Goal: Communication & Community: Answer question/provide support

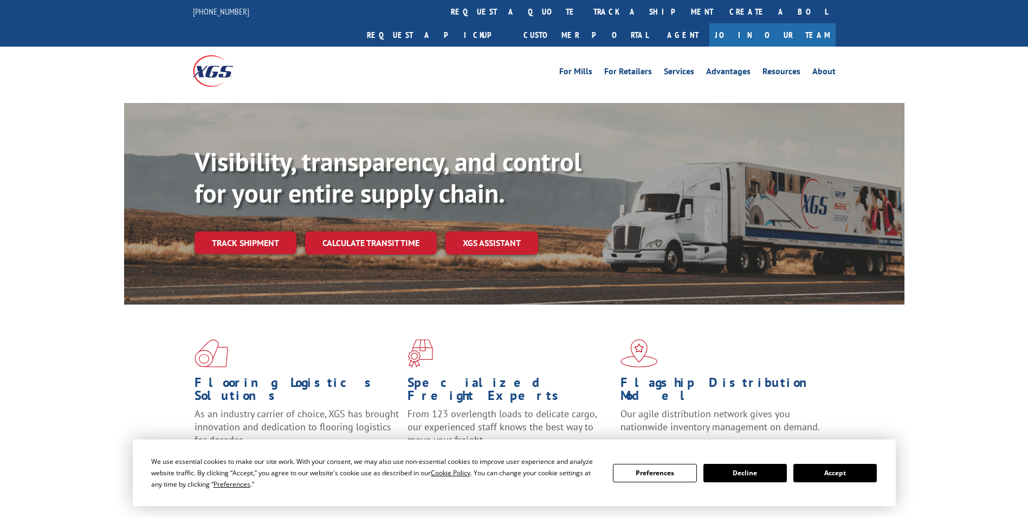
click at [585, 15] on link "track a shipment" at bounding box center [653, 11] width 136 height 23
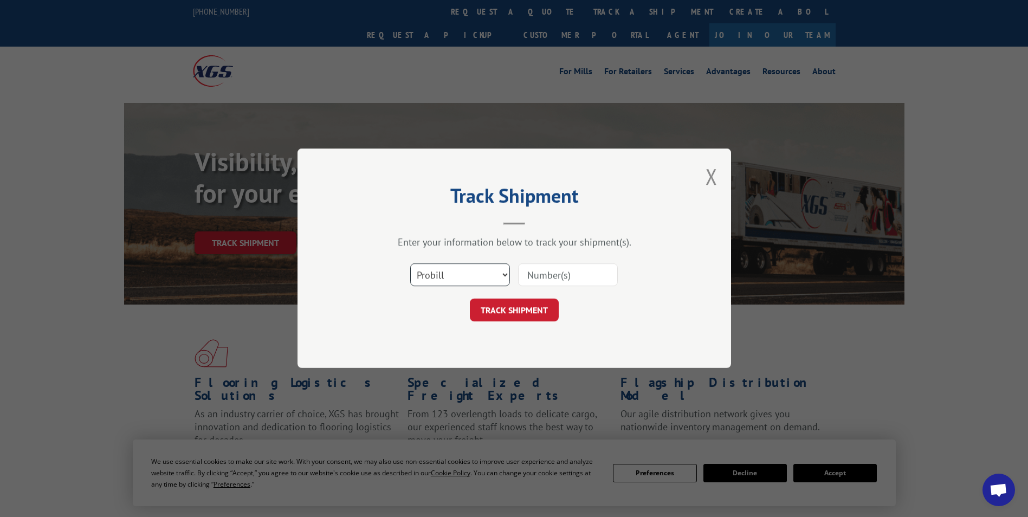
click at [479, 279] on select "Select category... Probill BOL PO" at bounding box center [460, 275] width 100 height 23
select select "bol"
click at [410, 264] on select "Select category... Probill BOL PO" at bounding box center [460, 275] width 100 height 23
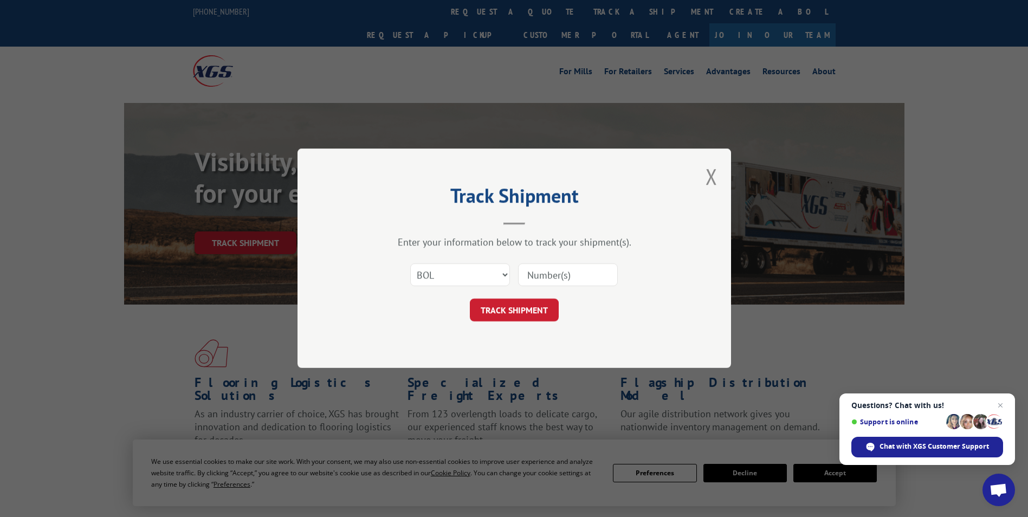
click at [540, 279] on input at bounding box center [568, 275] width 100 height 23
paste input "5992087"
type input "5992087"
click at [516, 306] on button "TRACK SHIPMENT" at bounding box center [514, 310] width 89 height 23
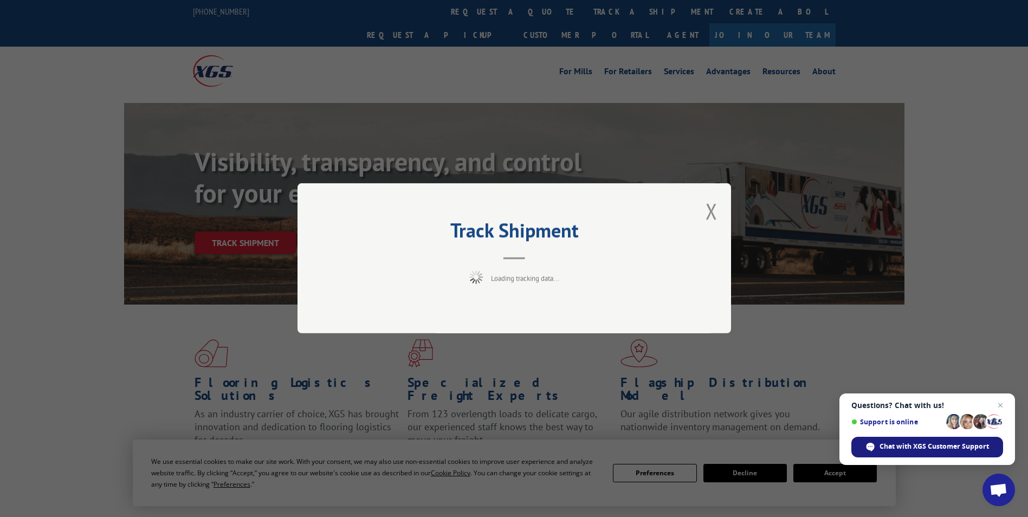
click at [901, 449] on span "Chat with XGS Customer Support" at bounding box center [934, 447] width 109 height 10
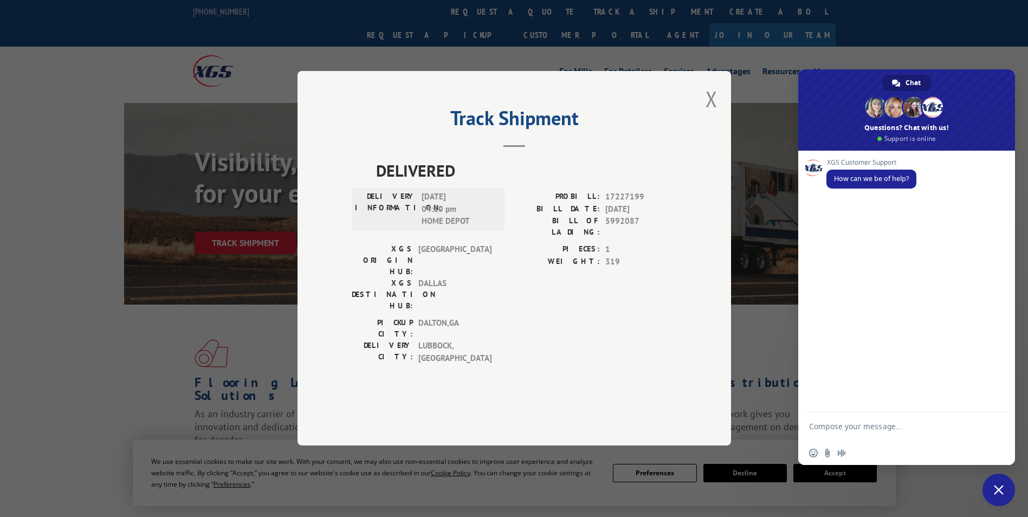
click at [850, 427] on textarea "Compose your message..." at bounding box center [894, 432] width 171 height 20
type textarea "Can you please help me to see if my carpet has been delivered?"
click at [999, 425] on span "Send" at bounding box center [996, 426] width 8 height 8
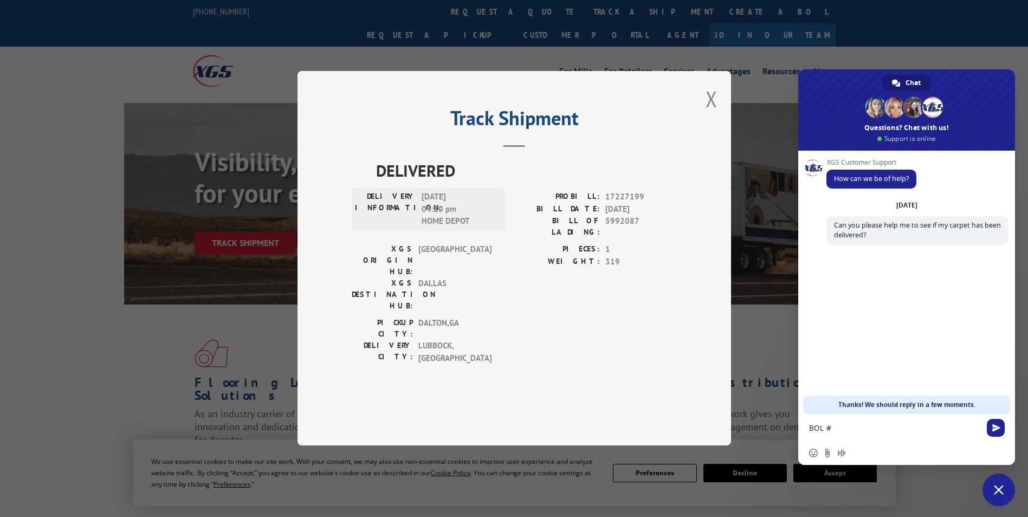
drag, startPoint x: 843, startPoint y: 433, endPoint x: 807, endPoint y: 346, distance: 94.5
click at [807, 346] on div "XGS Customer Support How can we be of help? [DATE] Can you please help me to se…" at bounding box center [906, 282] width 217 height 263
click at [840, 425] on textarea "BOL #" at bounding box center [894, 428] width 171 height 10
paste textarea "5992087"
click at [831, 428] on textarea "BOL #5992087" at bounding box center [894, 428] width 171 height 10
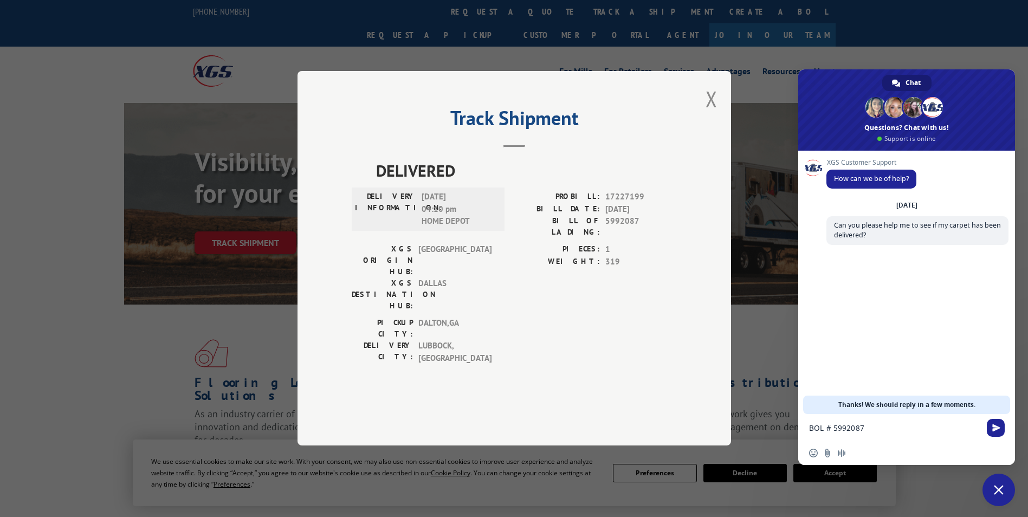
click at [893, 423] on form "BOL # 5992087" at bounding box center [894, 428] width 171 height 29
click at [891, 428] on textarea "BOL # 5992087" at bounding box center [894, 428] width 171 height 10
type textarea "BOL # 5992087 Customer Uziel"
click at [994, 430] on span "Send" at bounding box center [996, 428] width 8 height 8
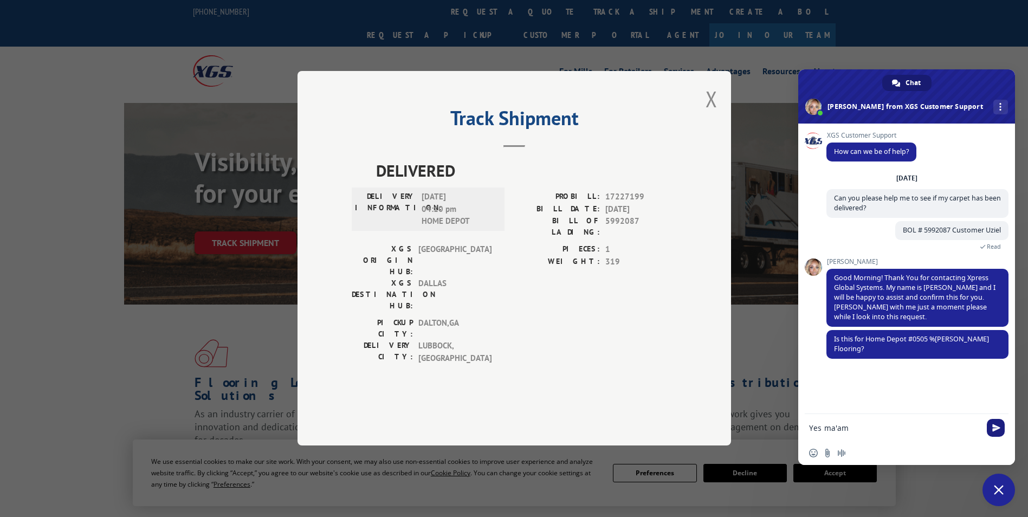
type textarea "Yes ma'am"
click at [997, 428] on span "Send" at bounding box center [996, 428] width 8 height 8
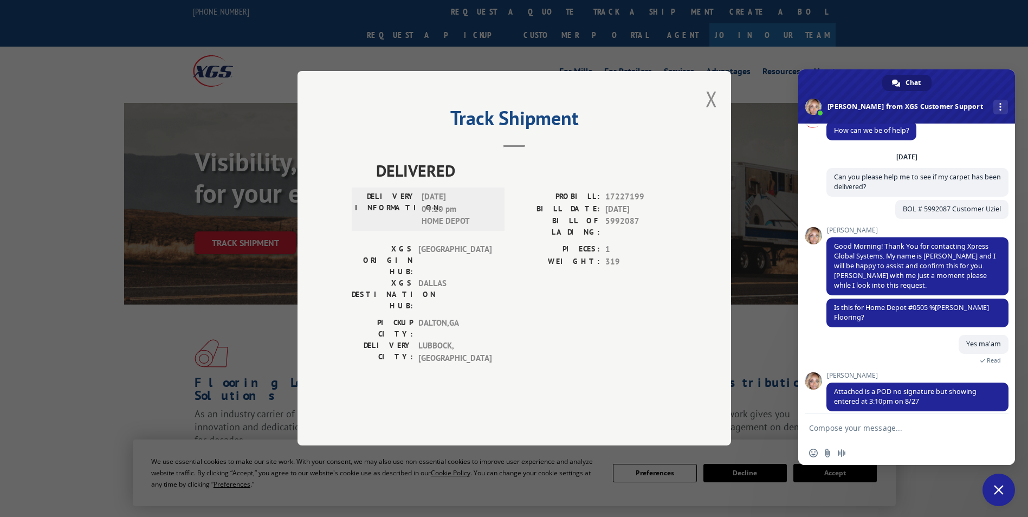
scroll to position [49, 0]
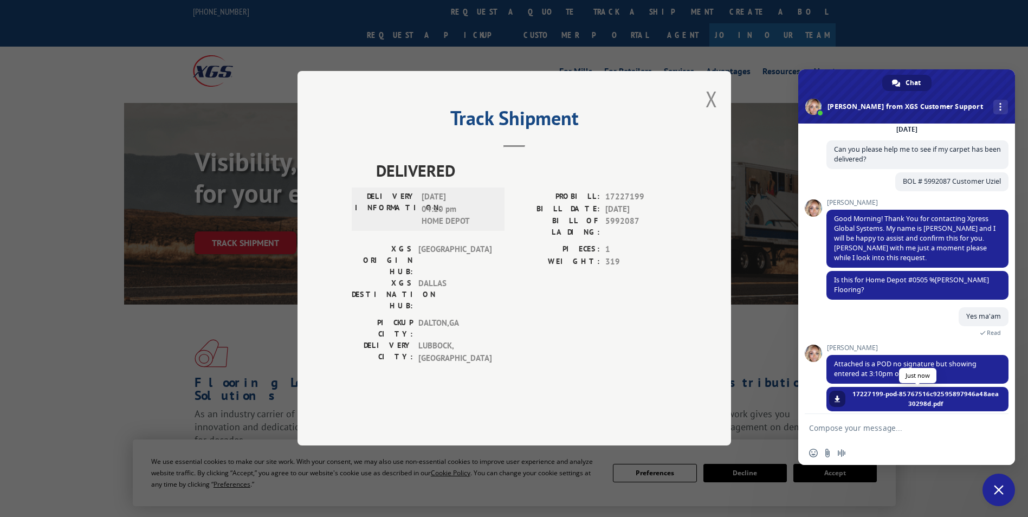
click at [837, 396] on span at bounding box center [837, 399] width 7 height 7
click at [828, 428] on textarea "Compose your message..." at bounding box center [894, 428] width 171 height 10
type textarea "Thank you so much [PERSON_NAME]"
click at [992, 426] on span "Send" at bounding box center [996, 428] width 8 height 8
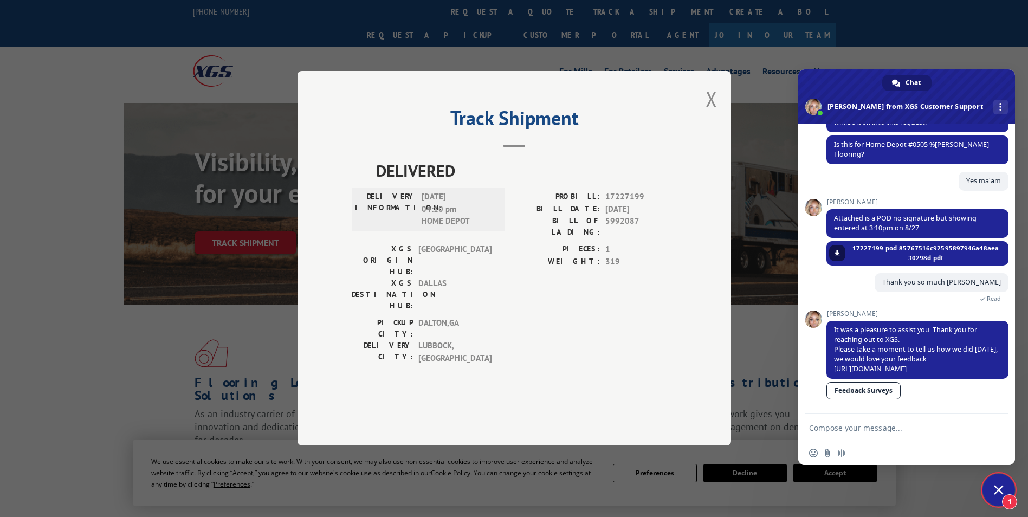
scroll to position [184, 0]
